Goal: Task Accomplishment & Management: Manage account settings

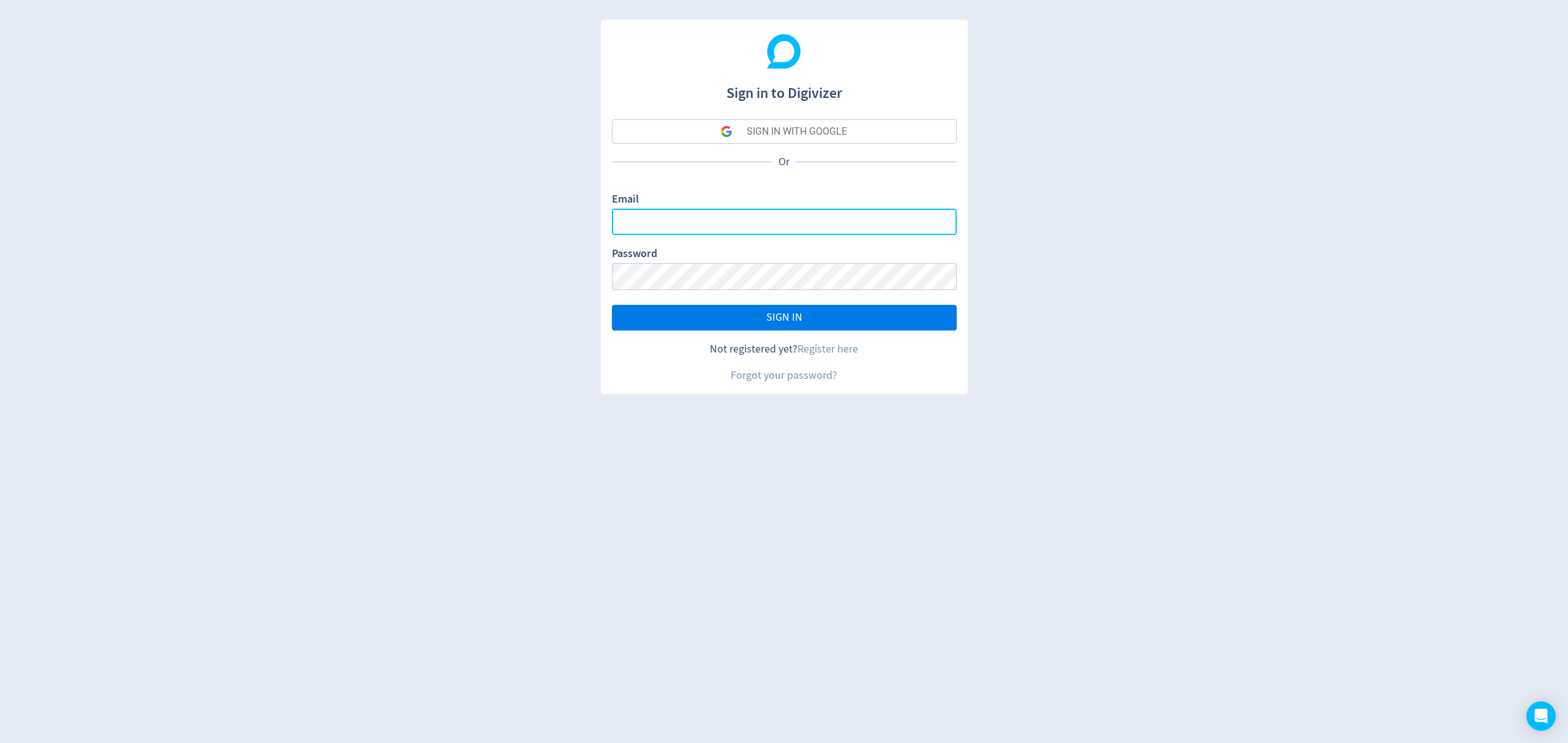
type input "[EMAIL_ADDRESS][PERSON_NAME][DOMAIN_NAME]"
click at [836, 320] on button "SIGN IN" at bounding box center [784, 318] width 345 height 26
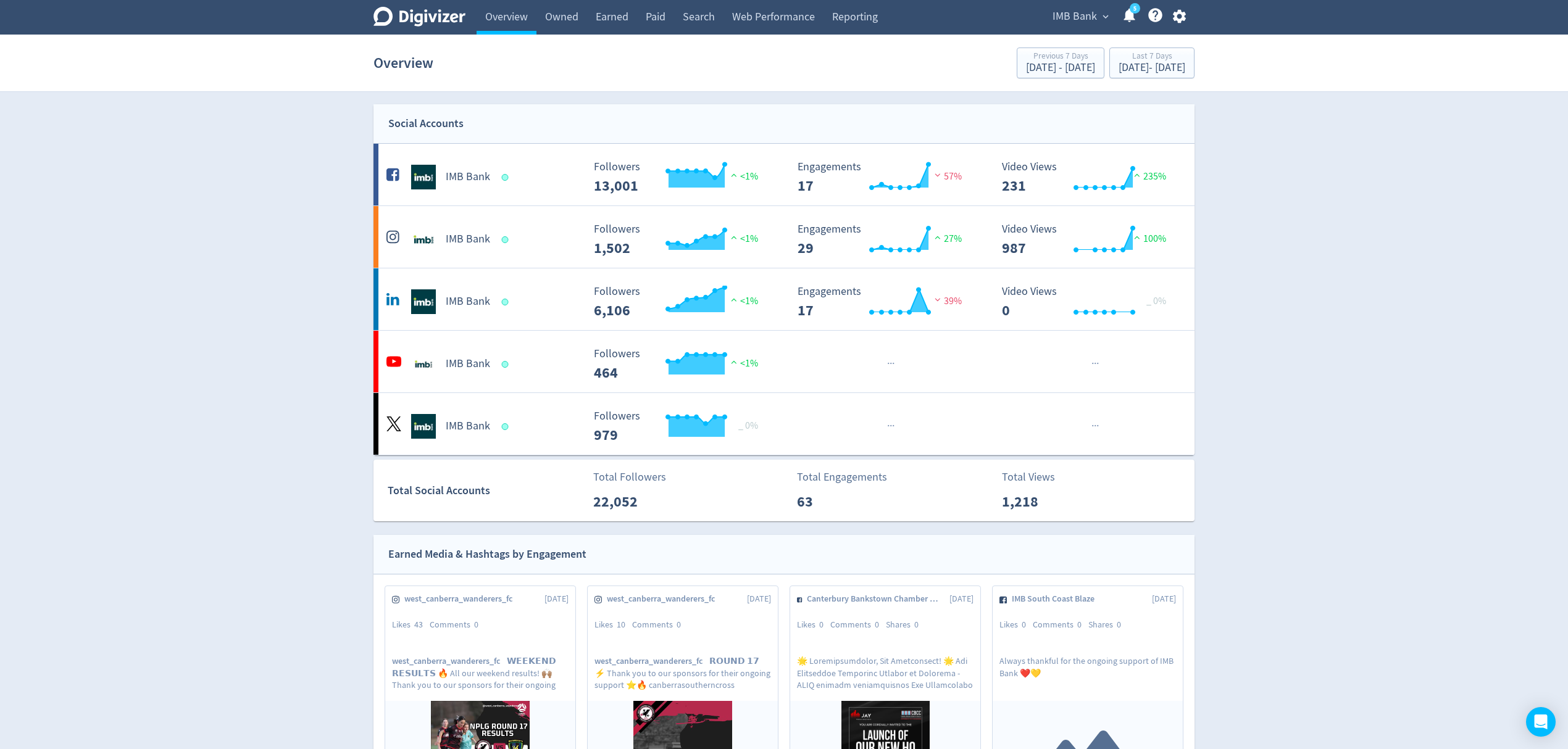
click at [1084, 15] on span "IMB Bank" at bounding box center [1074, 16] width 44 height 20
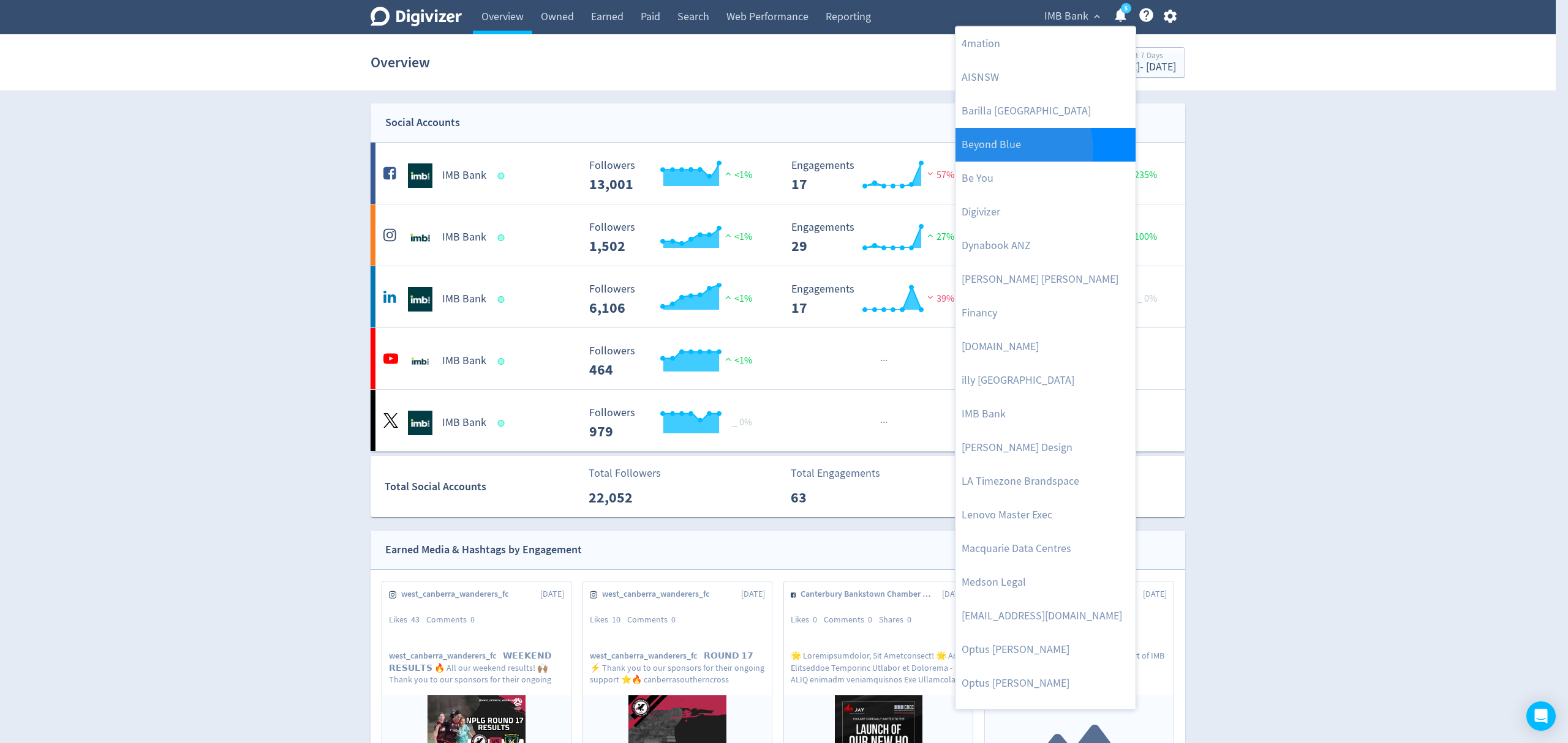
click at [1012, 150] on link "Beyond Blue" at bounding box center [1045, 144] width 180 height 34
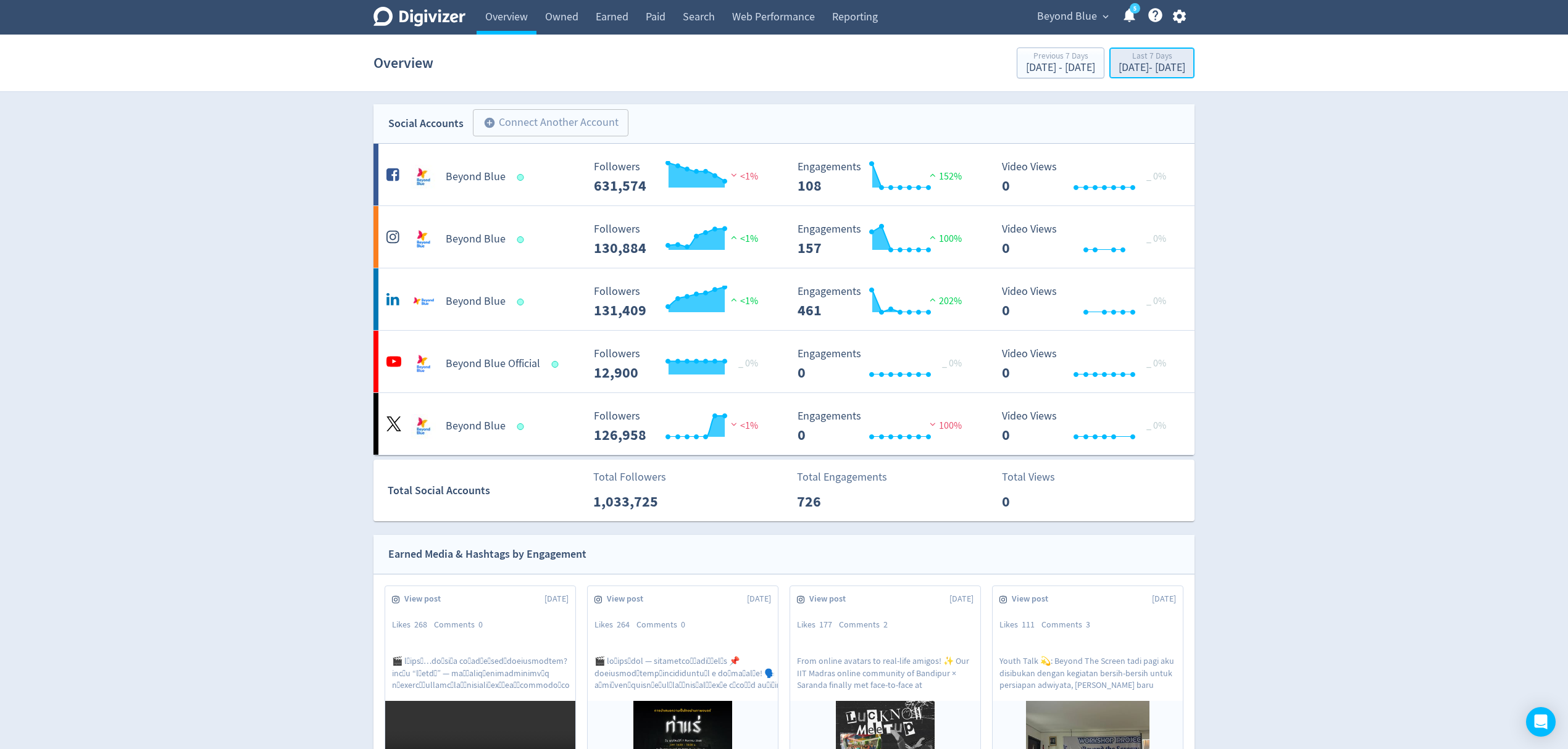
click at [1118, 63] on div "[DATE] - [DATE]" at bounding box center [1152, 68] width 67 height 11
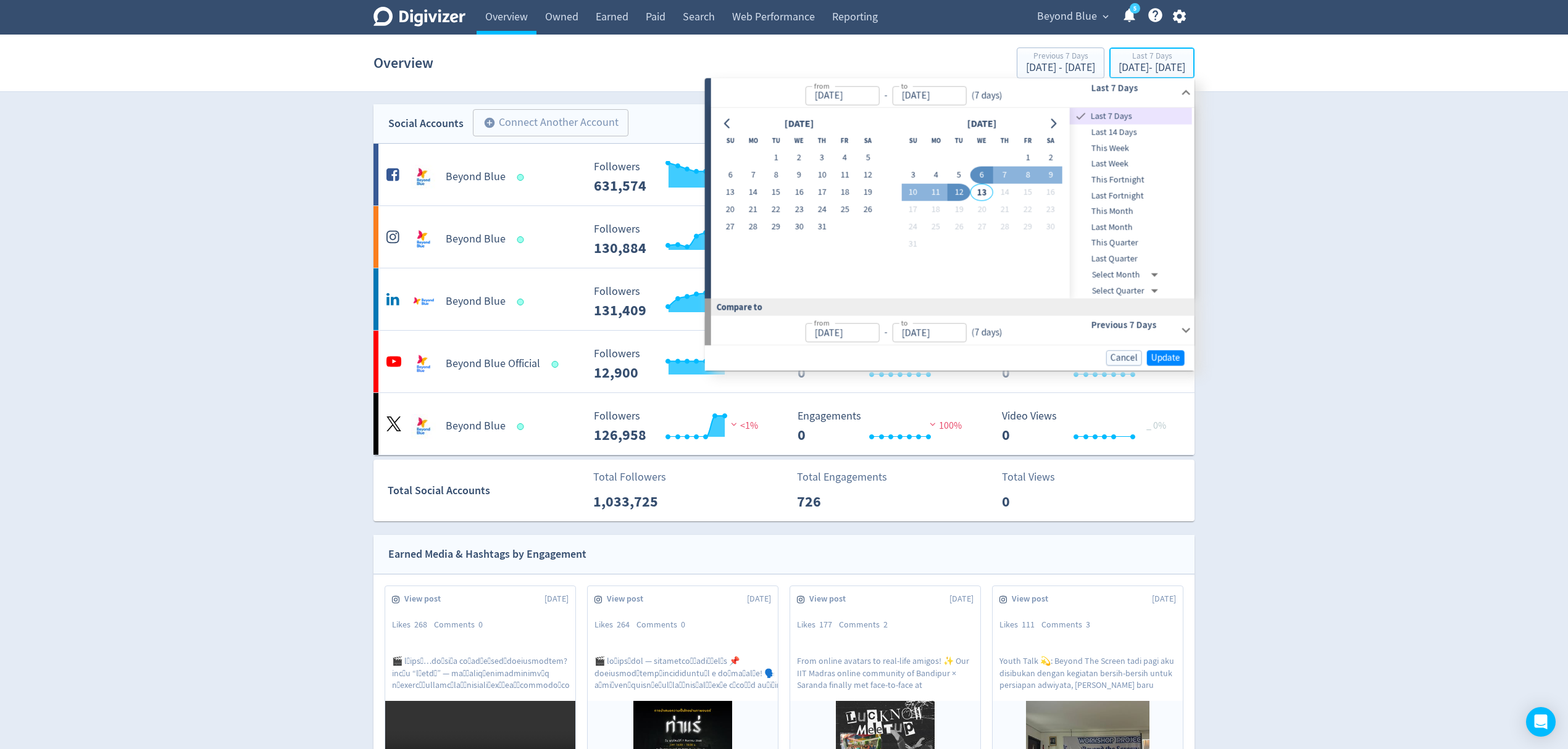
type input "[DATE]"
click at [778, 156] on button "1" at bounding box center [776, 158] width 23 height 17
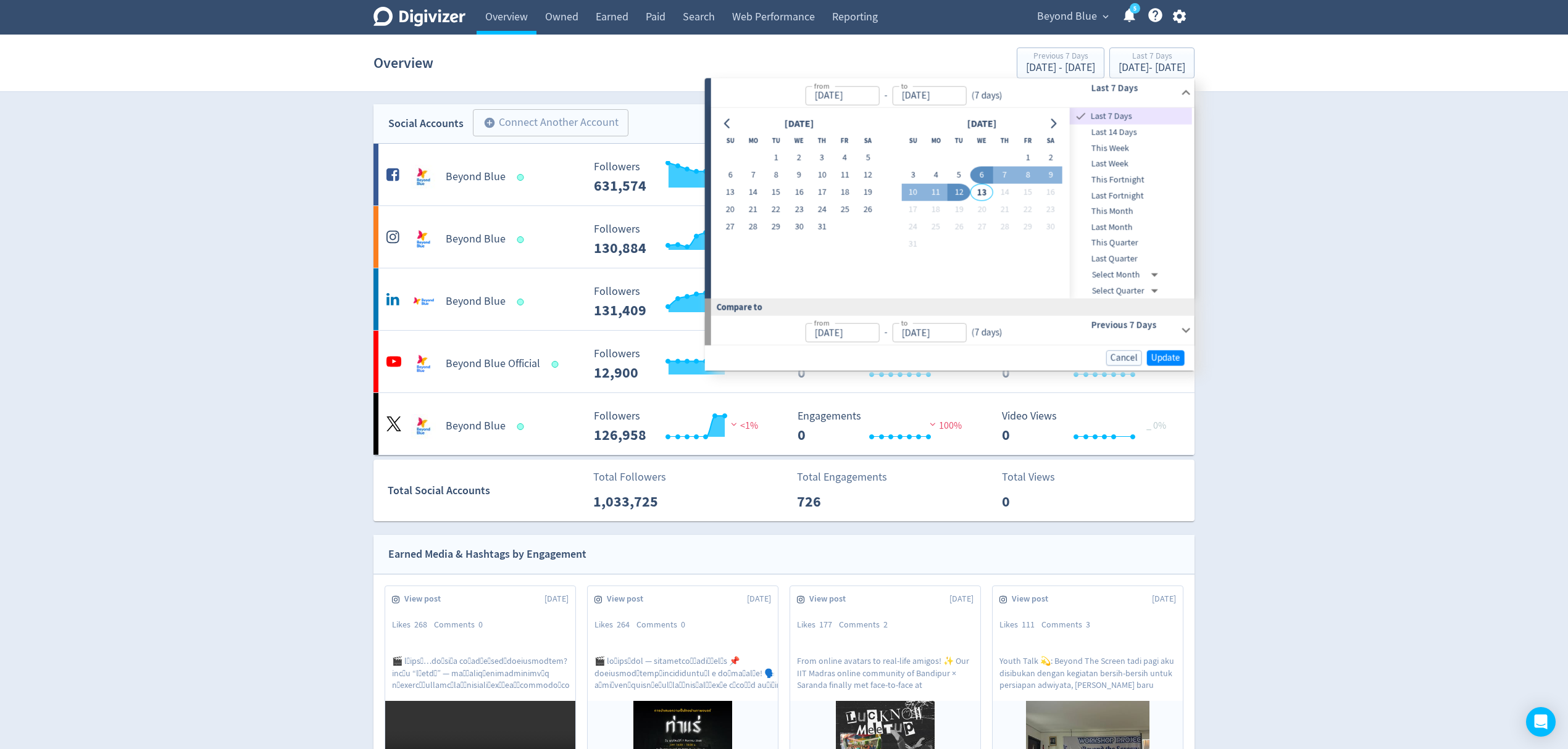
type input "[DATE]"
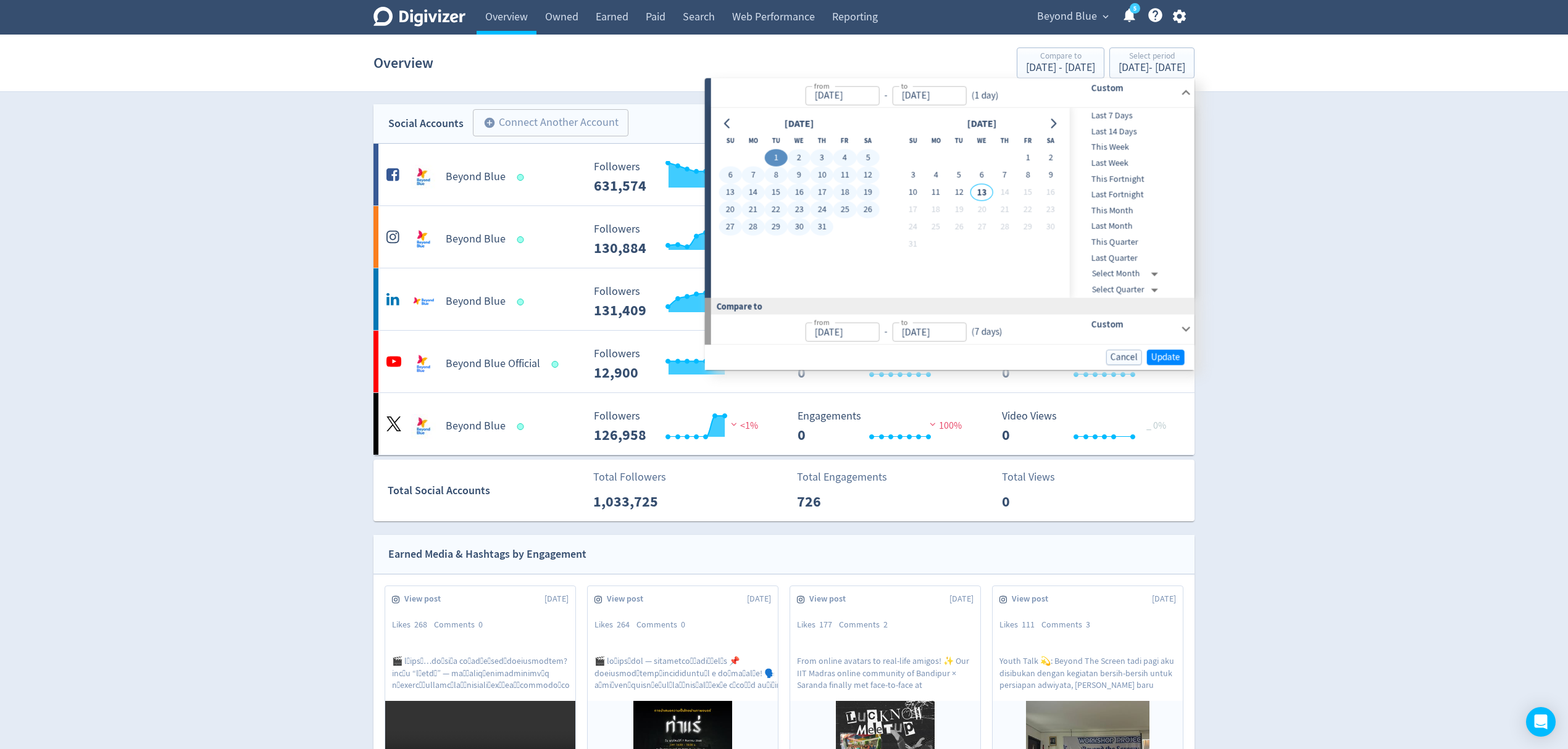
click at [821, 230] on button "31" at bounding box center [821, 227] width 23 height 17
type input "[DATE]"
click at [1162, 360] on span "Update" at bounding box center [1165, 357] width 29 height 9
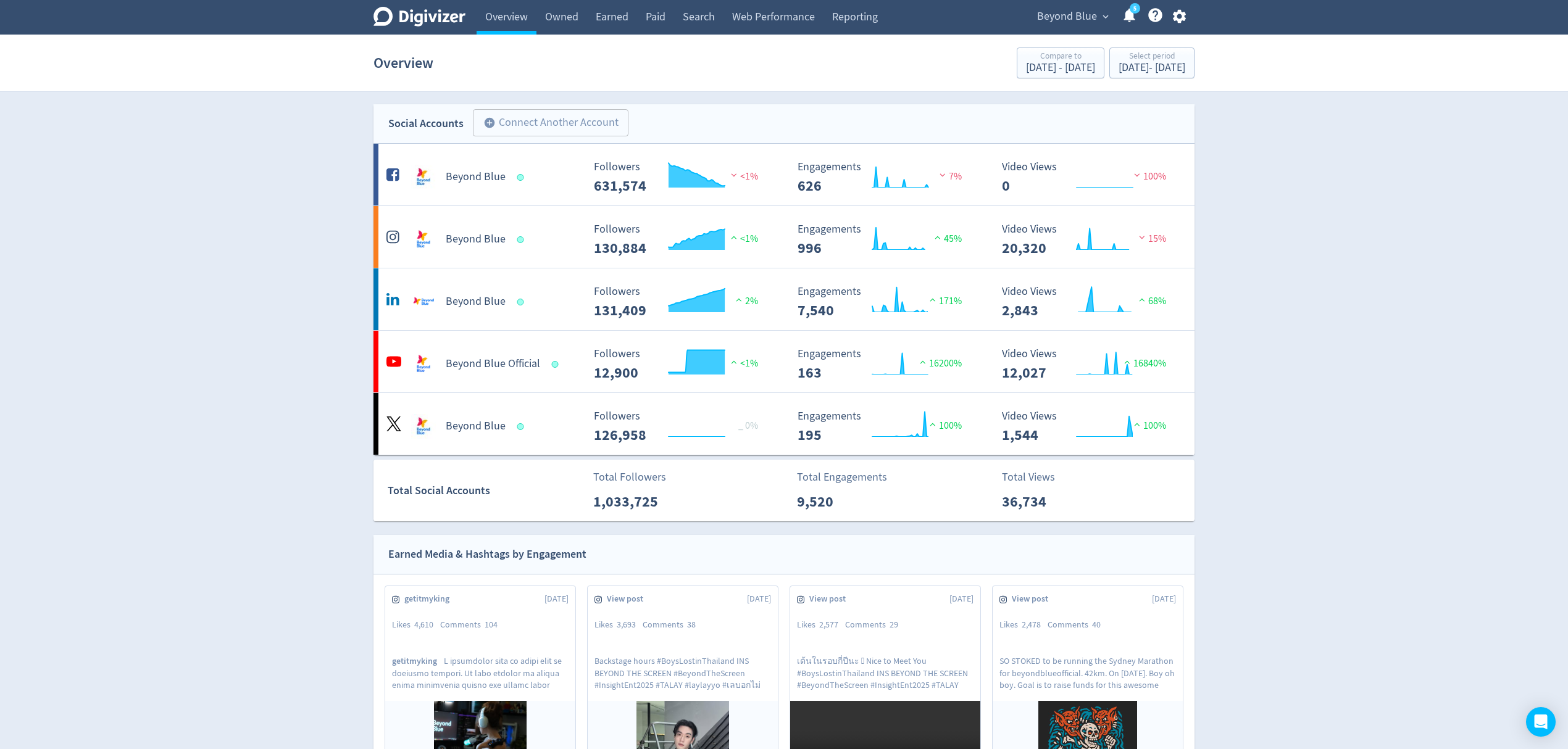
drag, startPoint x: 546, startPoint y: 420, endPoint x: 600, endPoint y: 422, distance: 54.0
click at [546, 419] on div "Beyond Blue" at bounding box center [483, 427] width 199 height 25
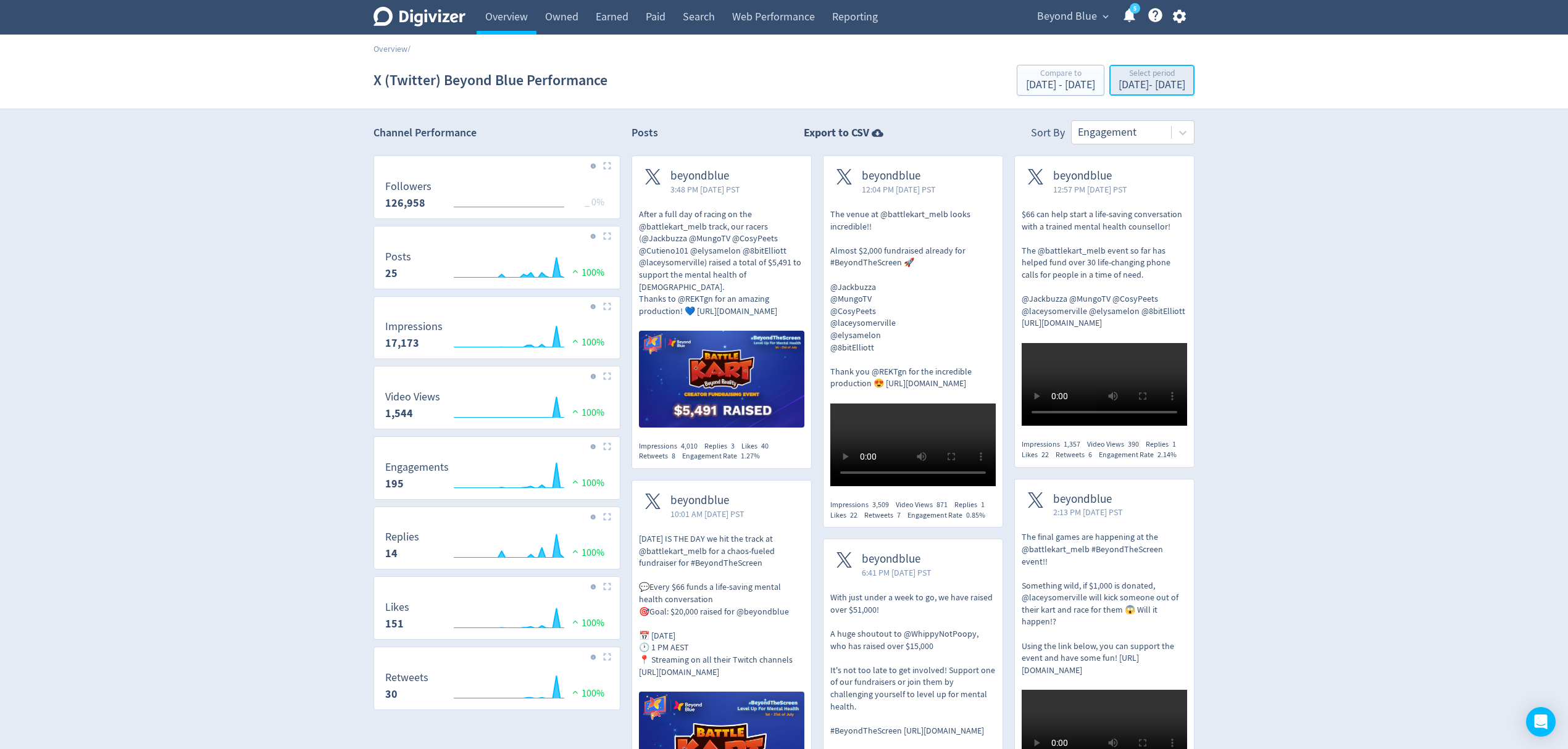
click at [1159, 87] on div "[DATE] - [DATE]" at bounding box center [1152, 84] width 67 height 11
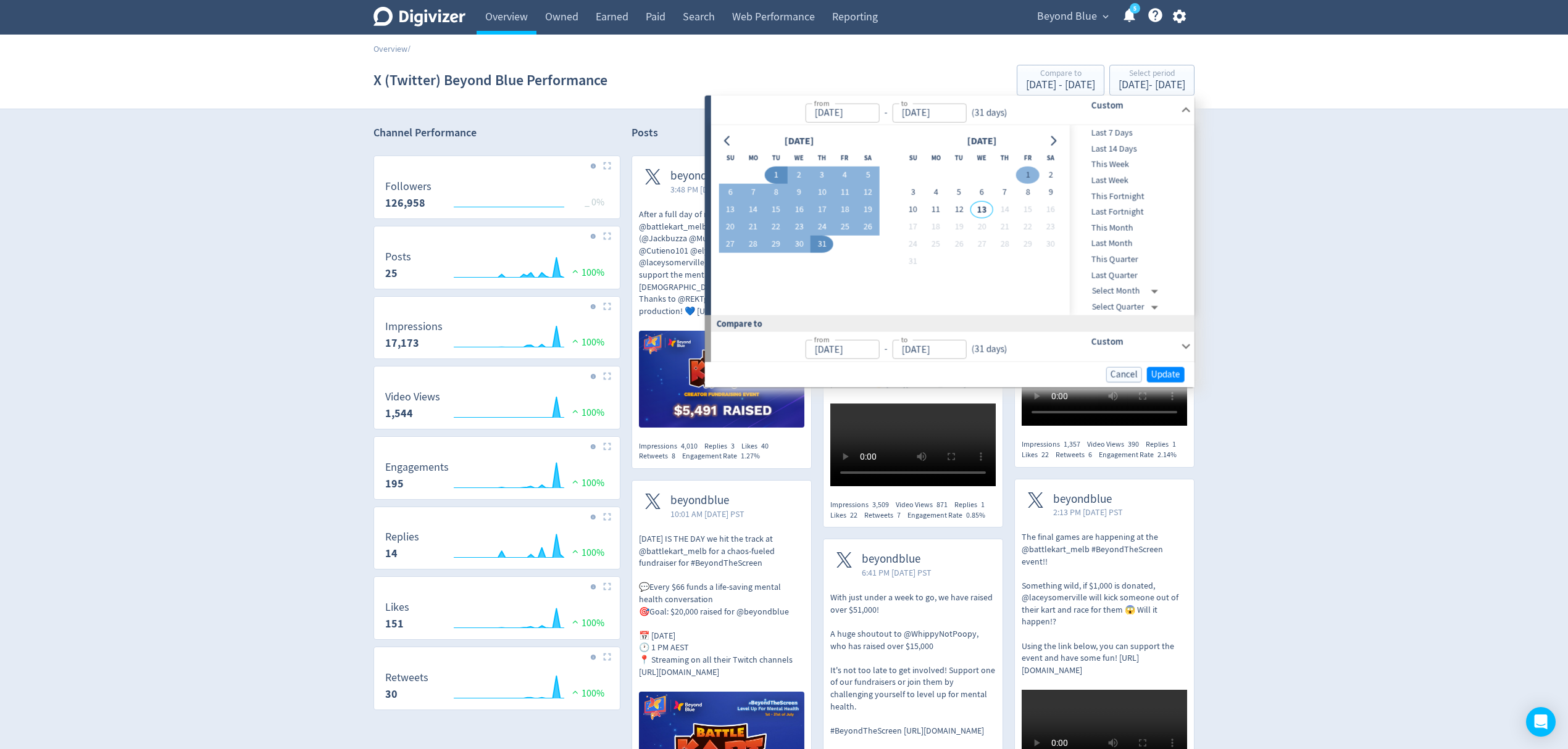
click at [1025, 174] on button "1" at bounding box center [1027, 175] width 23 height 17
type input "[DATE]"
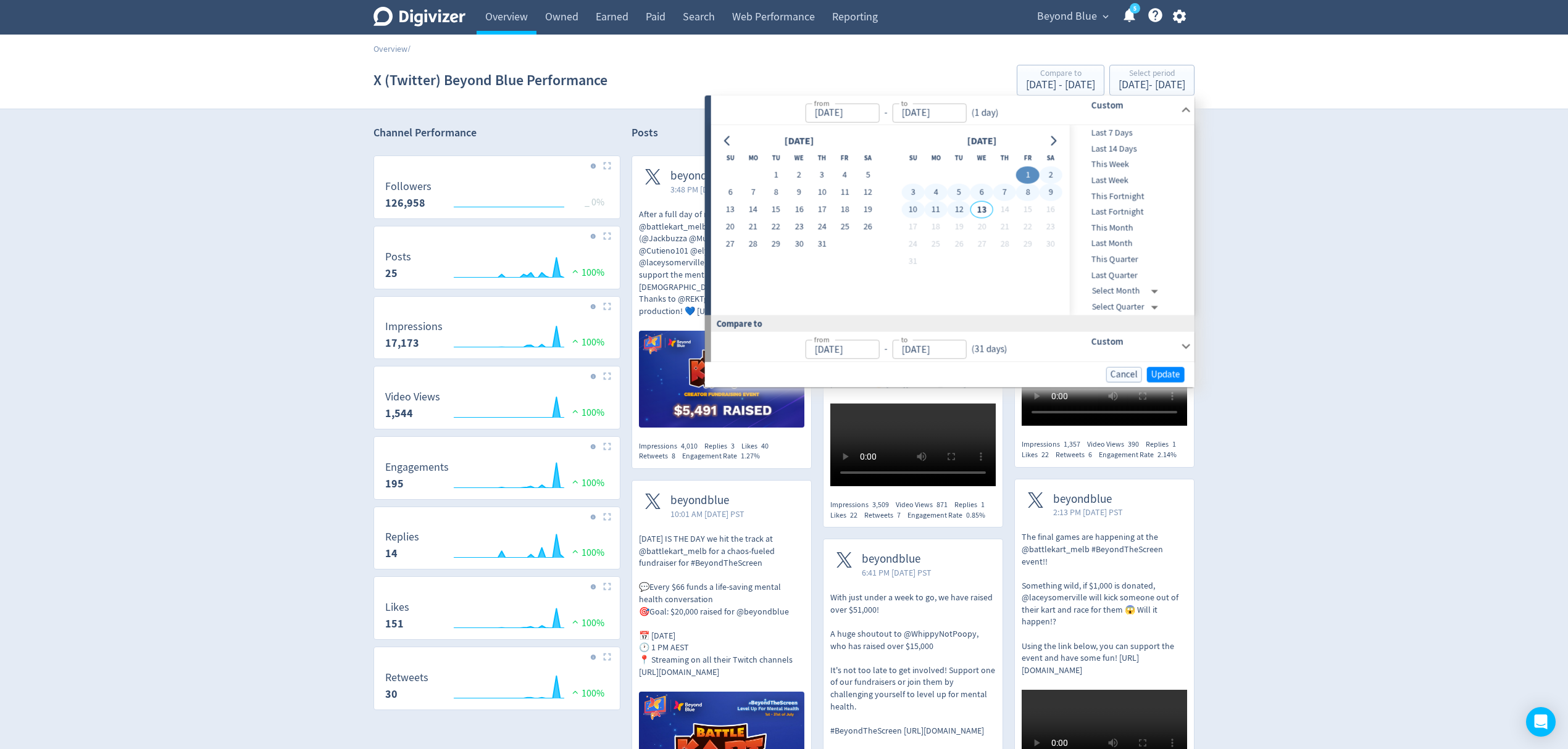
click at [958, 208] on button "12" at bounding box center [959, 210] width 23 height 17
type input "[DATE]"
click at [1156, 371] on span "Update" at bounding box center [1165, 374] width 29 height 9
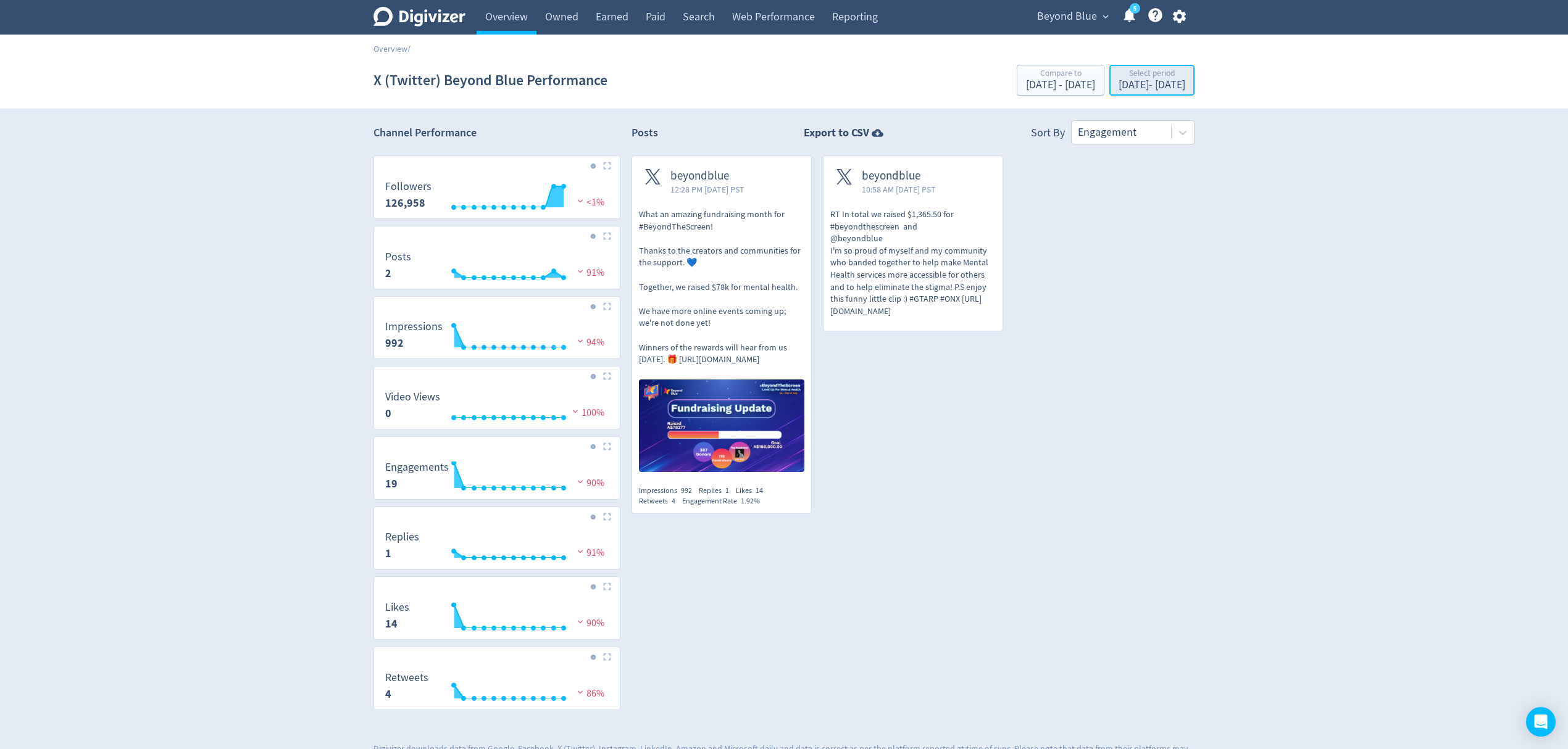
click at [1132, 79] on div "Select period" at bounding box center [1152, 74] width 67 height 10
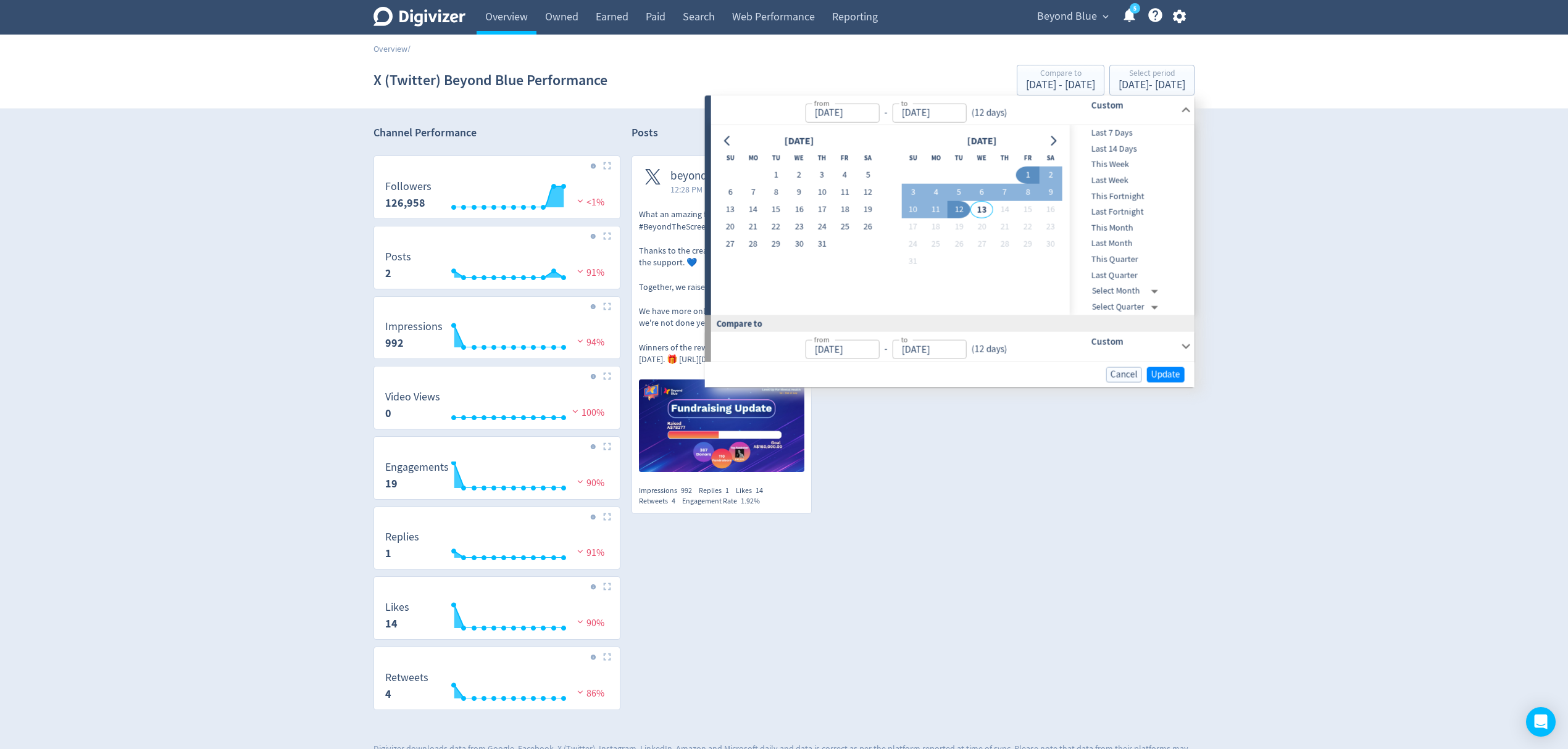
click at [737, 139] on div "[DATE]" at bounding box center [799, 140] width 160 height 17
click at [731, 139] on icon "Go to previous month" at bounding box center [728, 141] width 10 height 10
click at [736, 173] on button "1" at bounding box center [729, 175] width 23 height 17
type input "[DATE]"
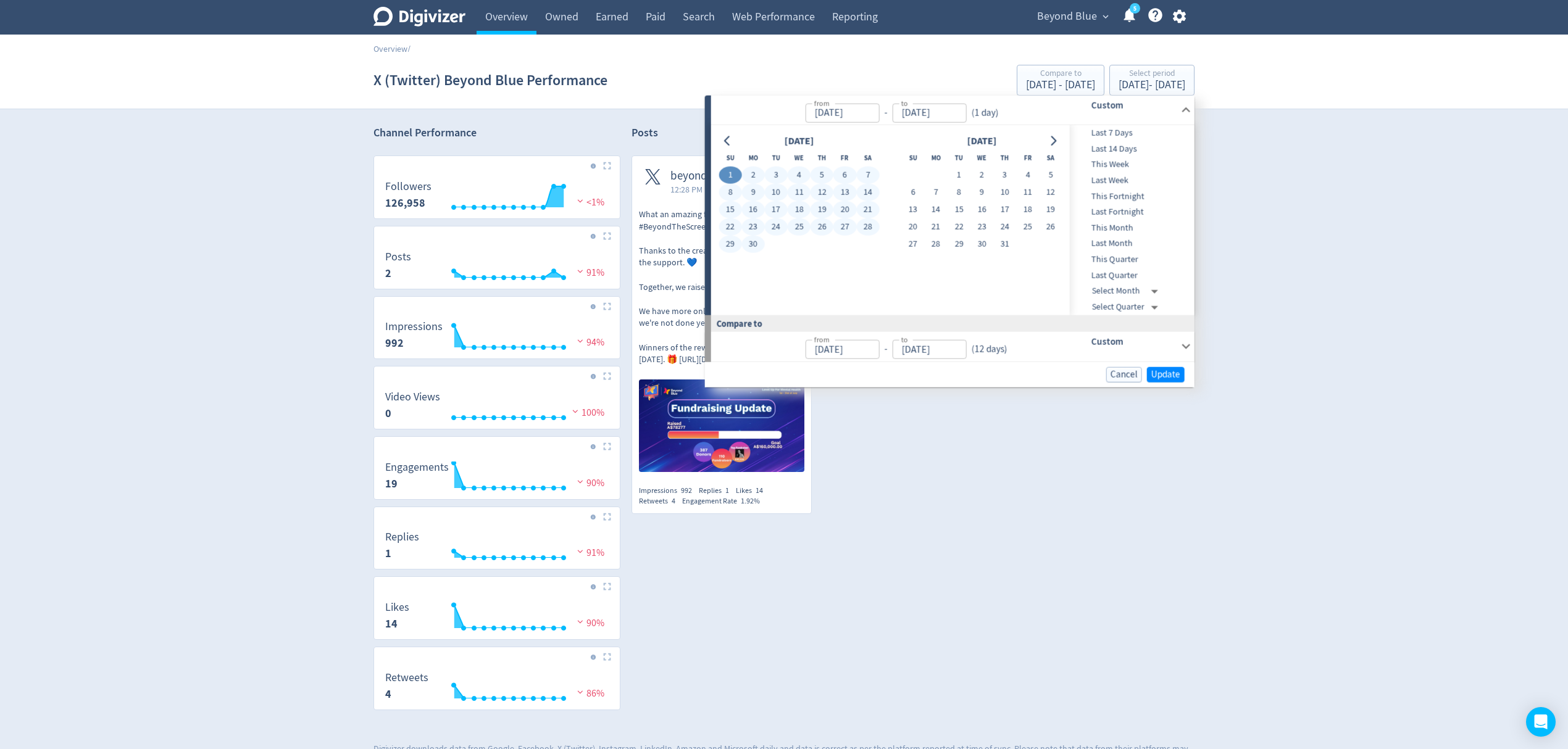
click at [757, 237] on button "30" at bounding box center [752, 245] width 23 height 17
type input "[DATE]"
click at [1166, 371] on span "Update" at bounding box center [1165, 374] width 29 height 9
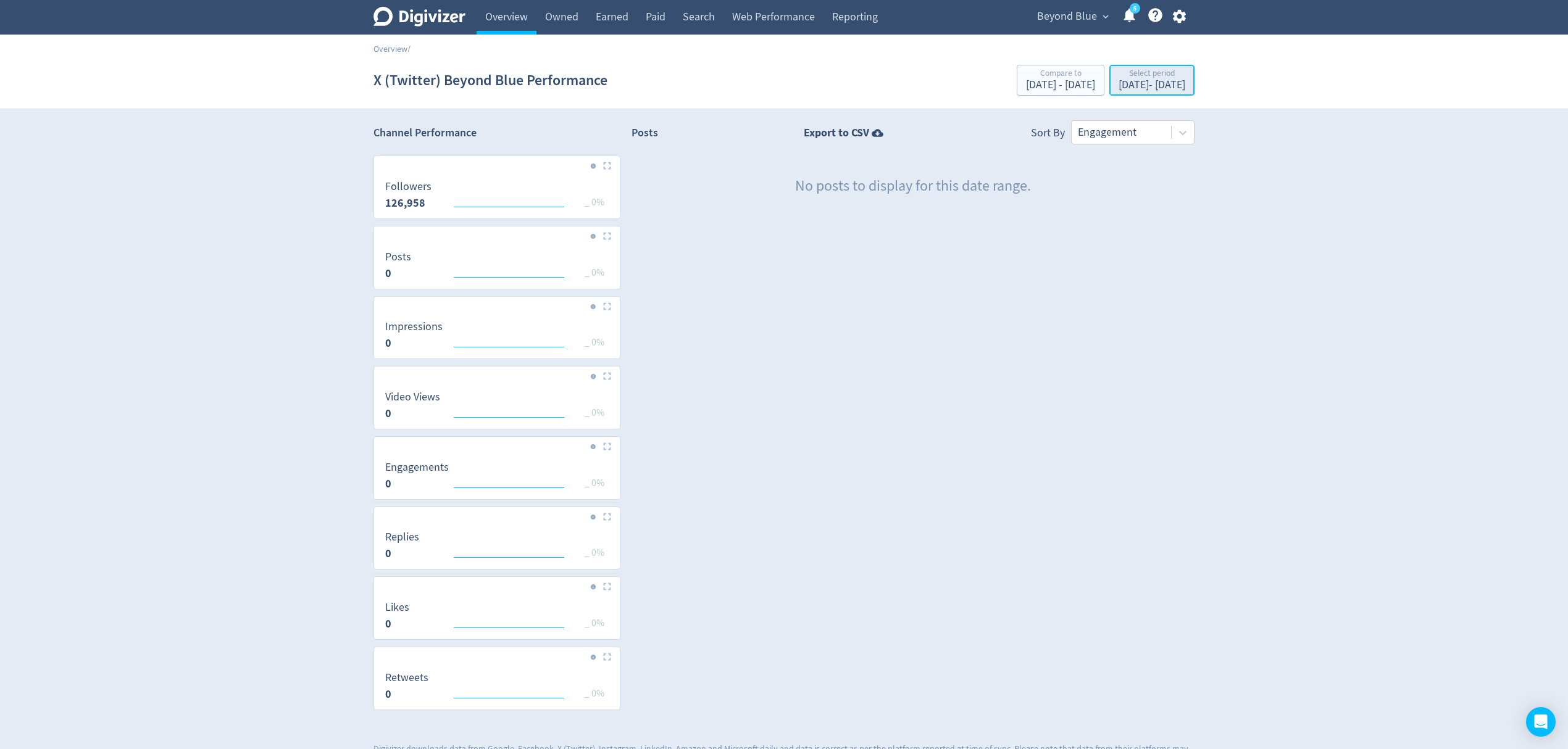
click at [1118, 78] on div "Select period" at bounding box center [1152, 74] width 67 height 10
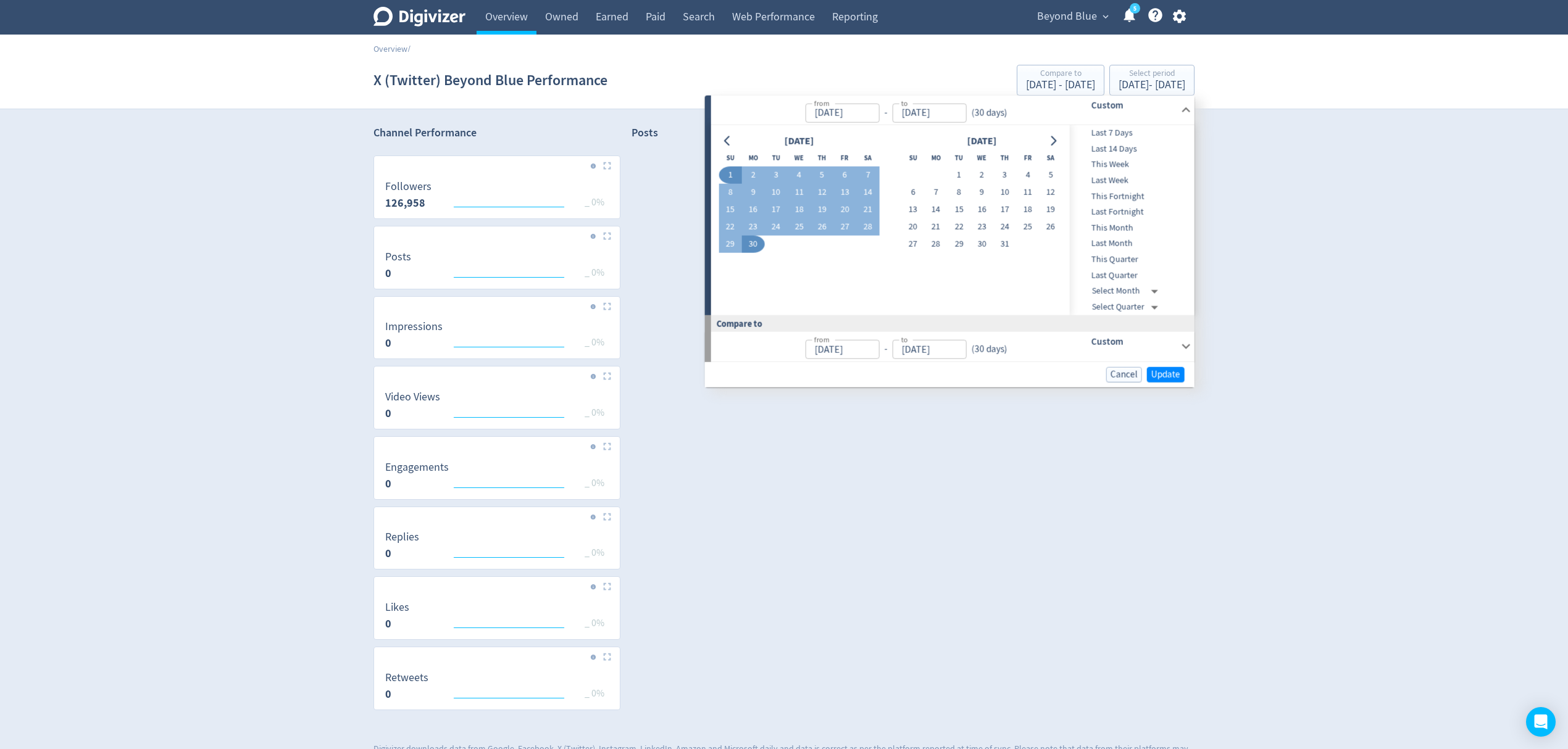
click at [968, 167] on td "1" at bounding box center [959, 175] width 23 height 17
click at [956, 173] on button "1" at bounding box center [959, 175] width 23 height 17
type input "[DATE]"
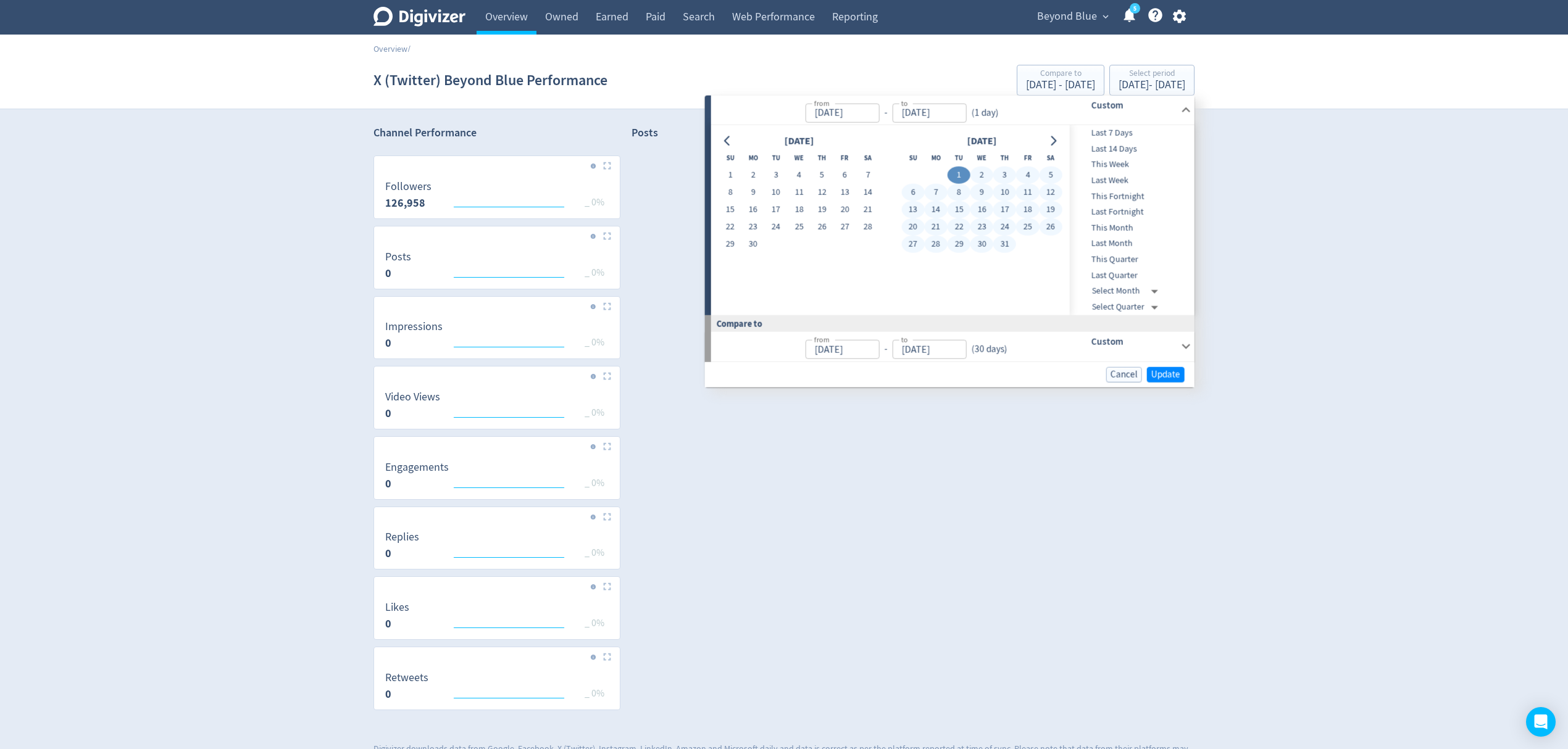
click at [1000, 240] on button "31" at bounding box center [1004, 245] width 23 height 17
type input "[DATE]"
click at [1159, 379] on span "Update" at bounding box center [1165, 374] width 29 height 9
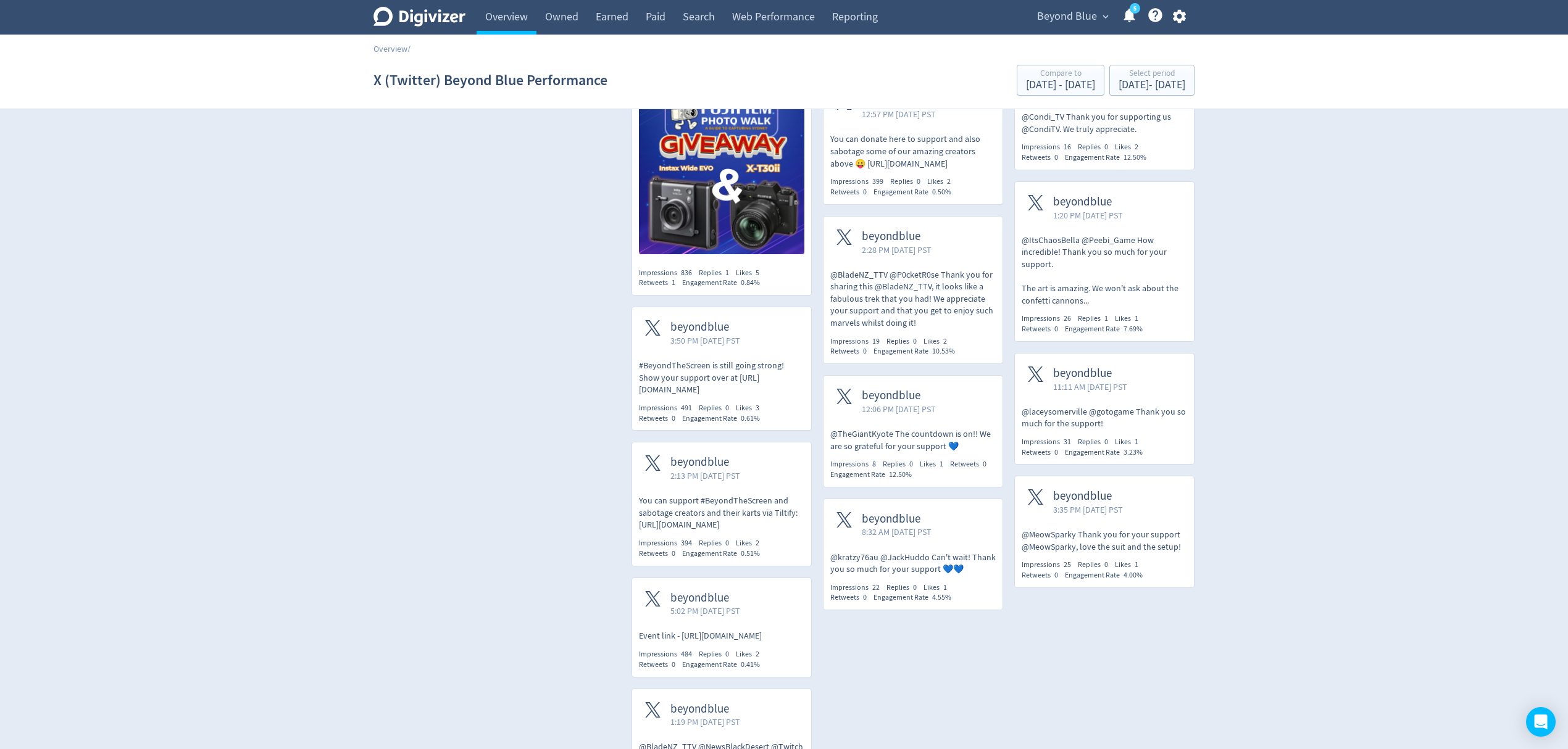
scroll to position [756, 0]
